Goal: Task Accomplishment & Management: Use online tool/utility

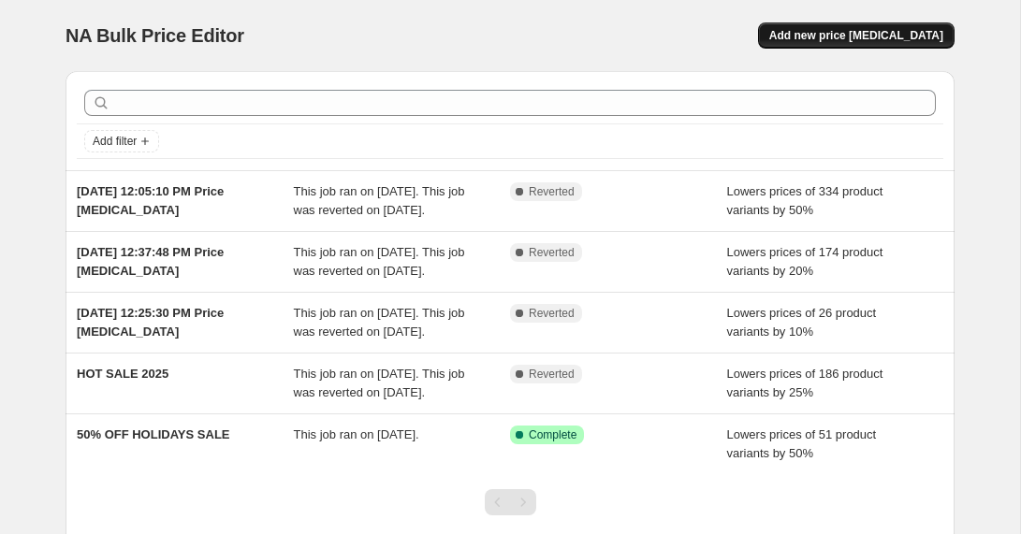
click at [814, 42] on span "Add new price [MEDICAL_DATA]" at bounding box center [856, 35] width 174 height 15
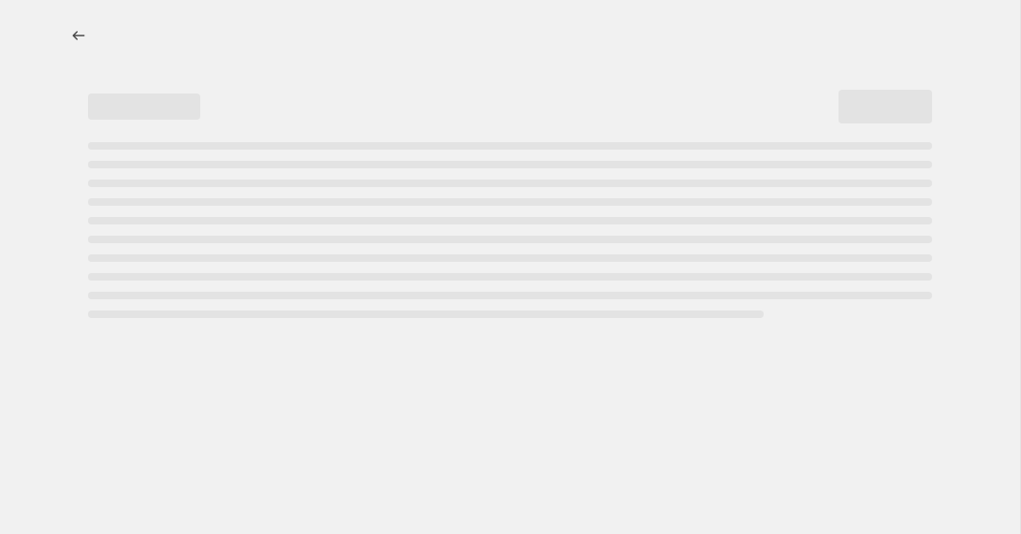
select select "percentage"
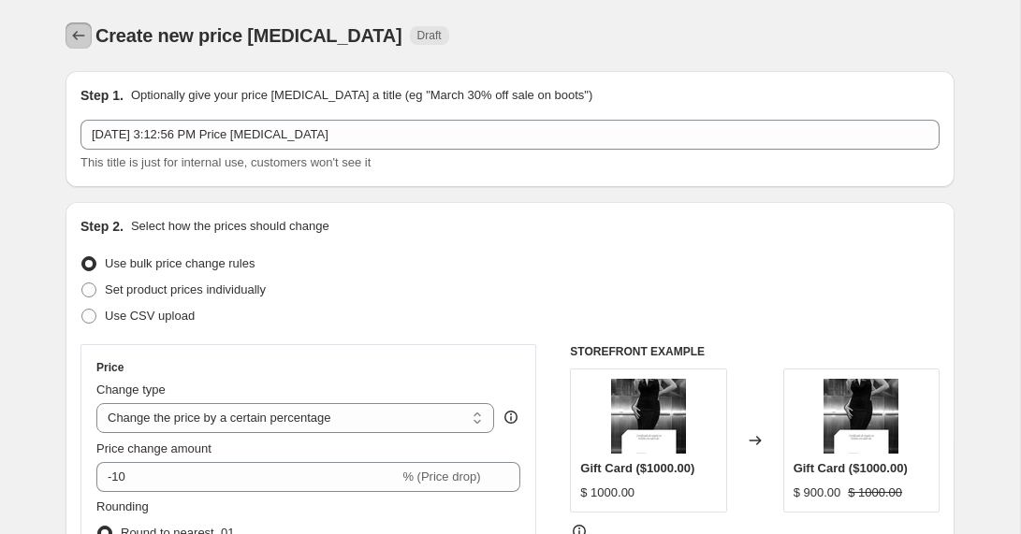
click at [82, 27] on icon "Price change jobs" at bounding box center [78, 35] width 19 height 19
